Goal: Register for event/course: Register for event/course

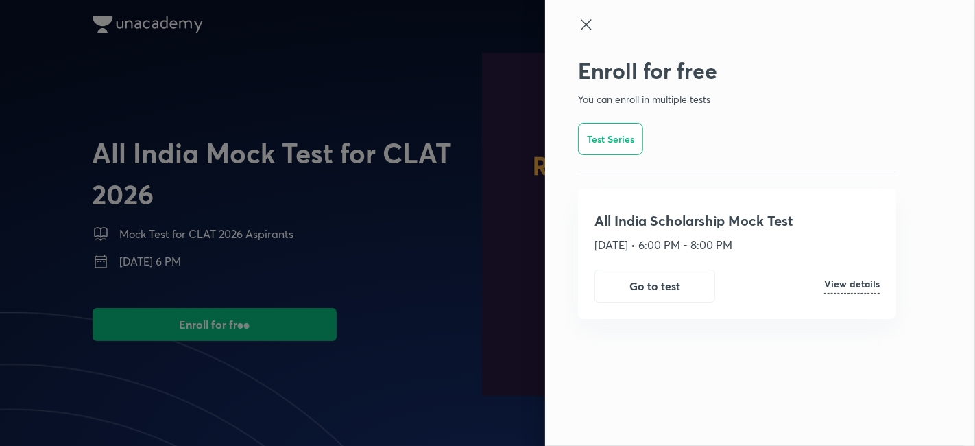
click at [609, 149] on div "Test Series" at bounding box center [610, 139] width 65 height 32
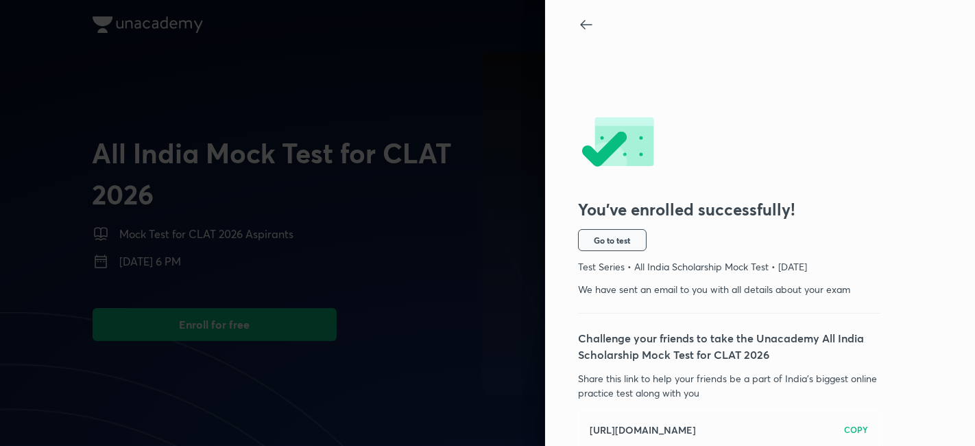
click at [627, 248] on button "Go to test" at bounding box center [612, 240] width 69 height 22
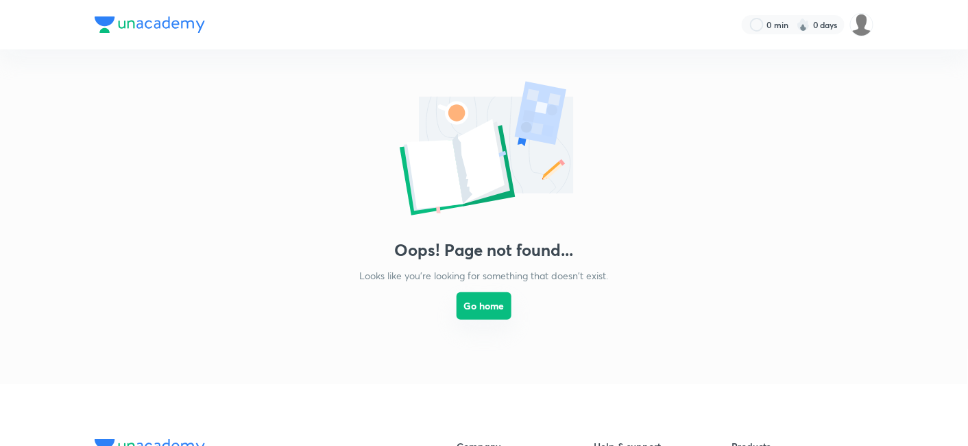
click at [486, 297] on button "Go home" at bounding box center [484, 305] width 55 height 27
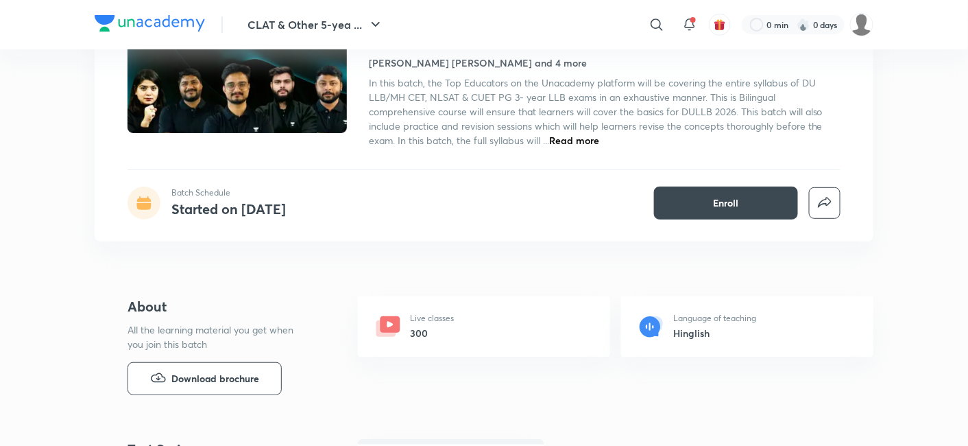
scroll to position [152, 0]
